Goal: Transaction & Acquisition: Purchase product/service

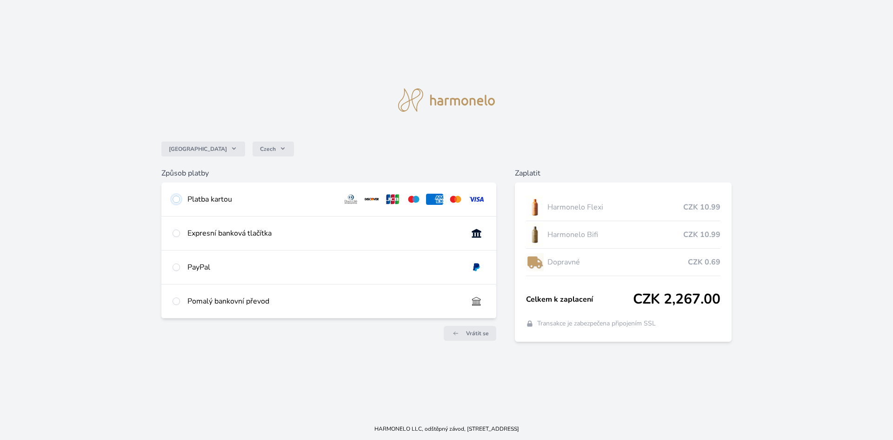
click at [179, 198] on input "radio" at bounding box center [176, 198] width 7 height 7
radio input "true"
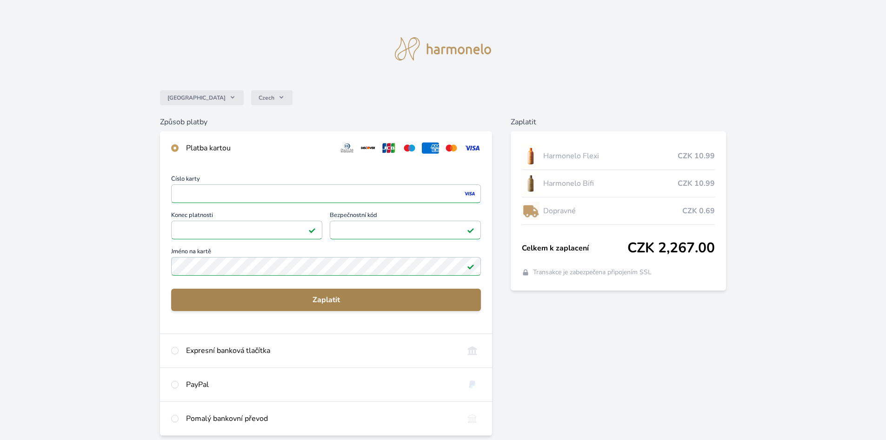
click at [308, 298] on span "Zaplatit" at bounding box center [326, 299] width 295 height 11
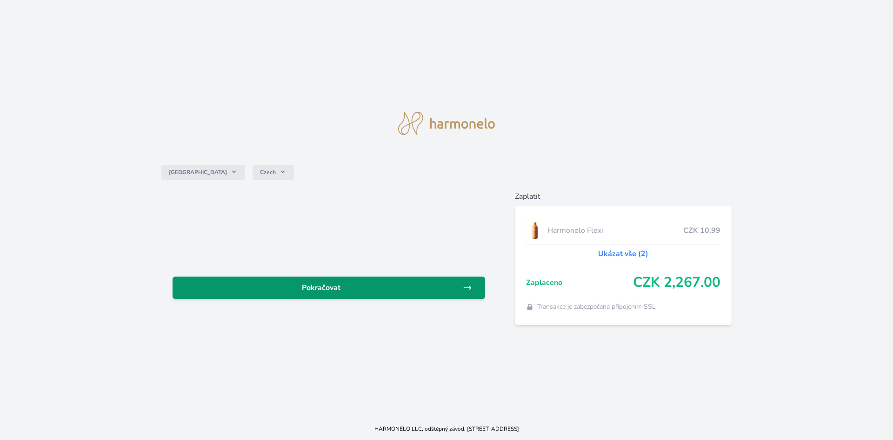
click at [334, 288] on span "Pokračovat" at bounding box center [321, 287] width 283 height 11
